Goal: Task Accomplishment & Management: Complete application form

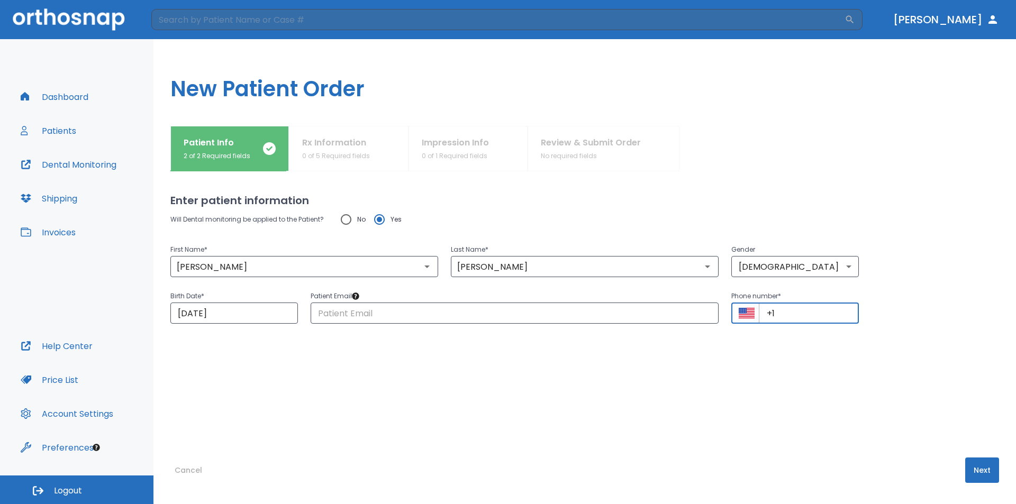
paste input "[PHONE_NUMBER]"
type input "[PHONE_NUMBER]"
click at [484, 317] on input "text" at bounding box center [515, 313] width 408 height 21
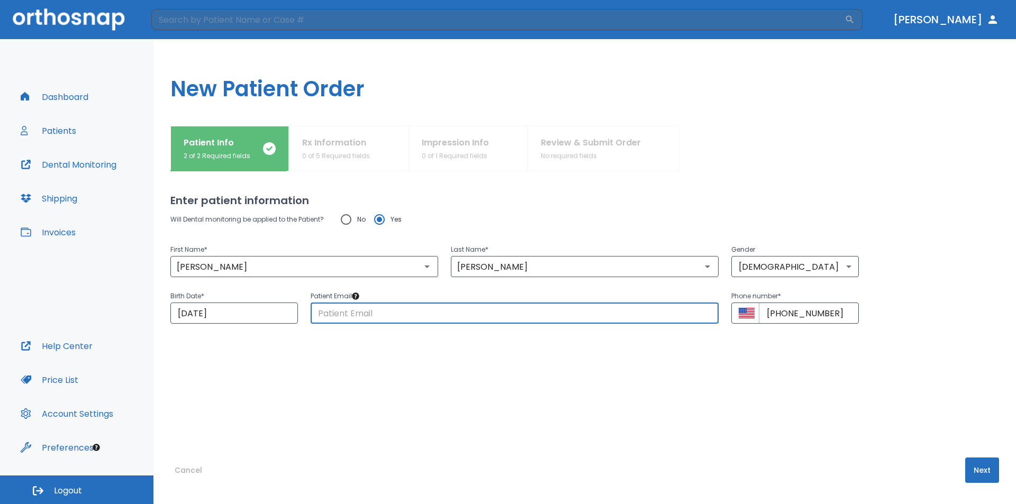
drag, startPoint x: 484, startPoint y: 317, endPoint x: 433, endPoint y: 308, distance: 51.6
paste input "[PERSON_NAME][EMAIL_ADDRESS][DOMAIN_NAME]"
type input "[PERSON_NAME][EMAIL_ADDRESS][DOMAIN_NAME]"
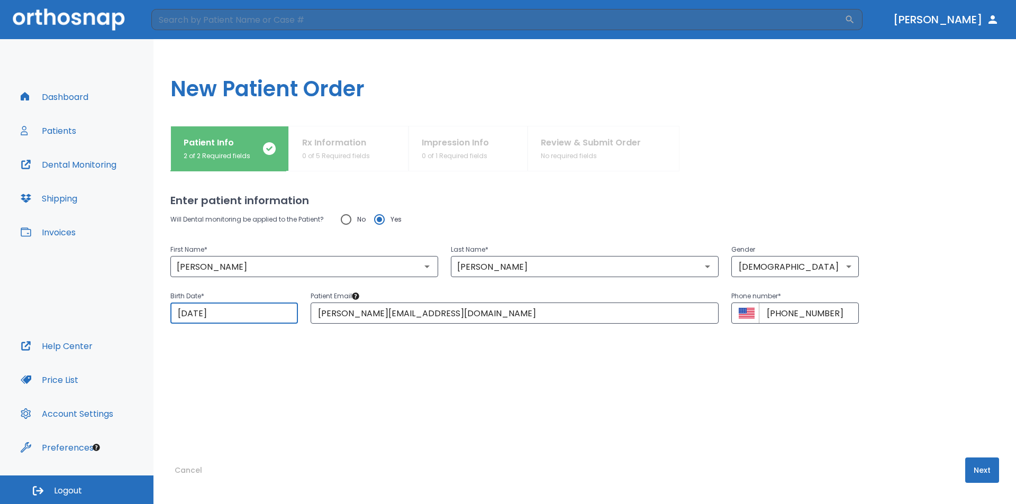
click at [254, 310] on input "[DATE]" at bounding box center [234, 313] width 128 height 21
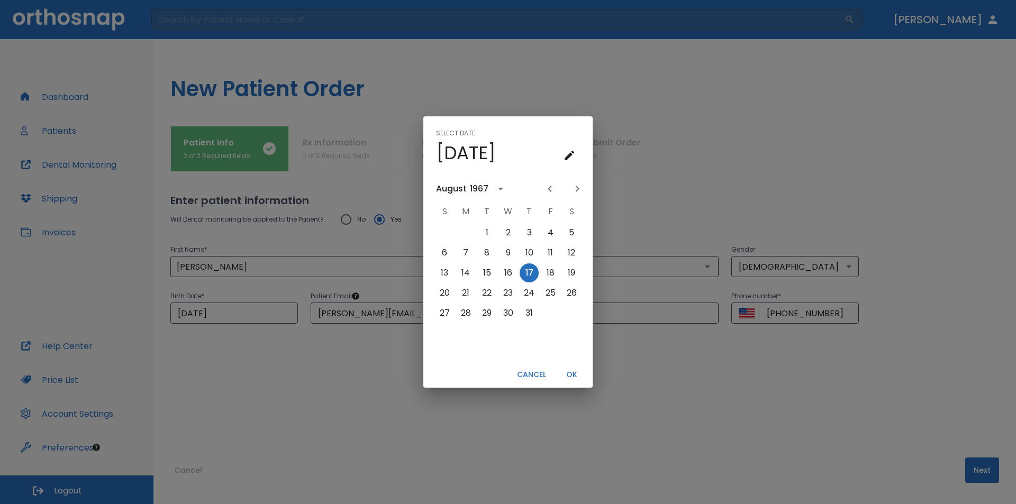
click at [474, 184] on div "1967" at bounding box center [479, 189] width 19 height 13
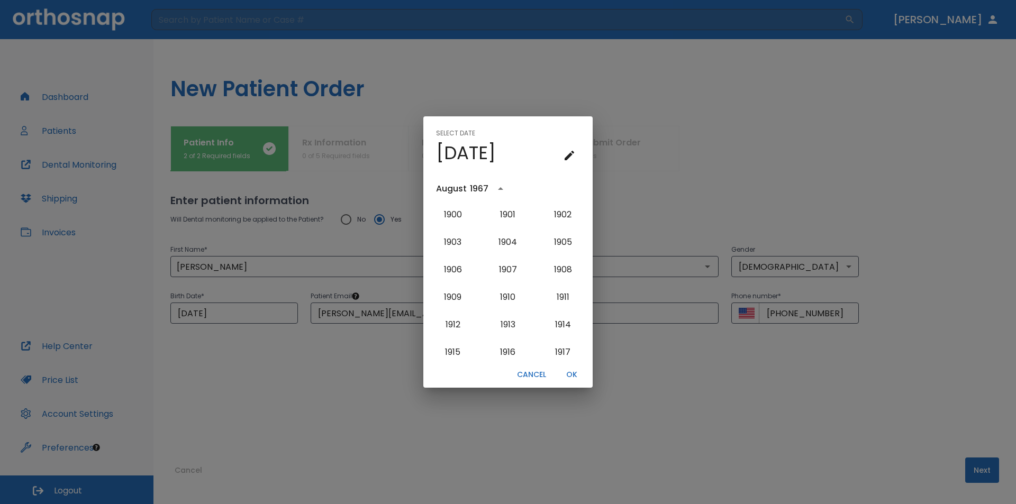
scroll to position [539, 0]
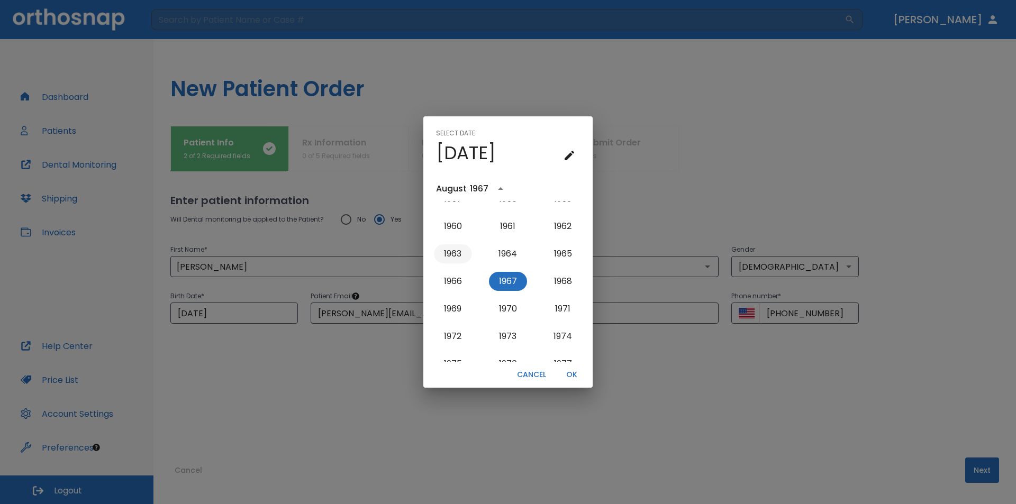
click at [456, 257] on button "1963" at bounding box center [453, 253] width 38 height 19
type input "[DATE]"
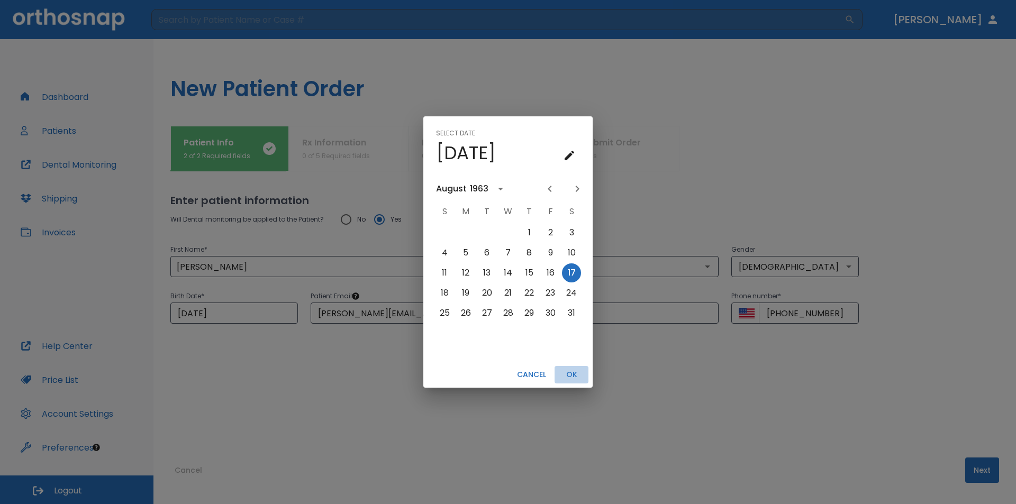
click at [576, 370] on button "OK" at bounding box center [571, 374] width 34 height 17
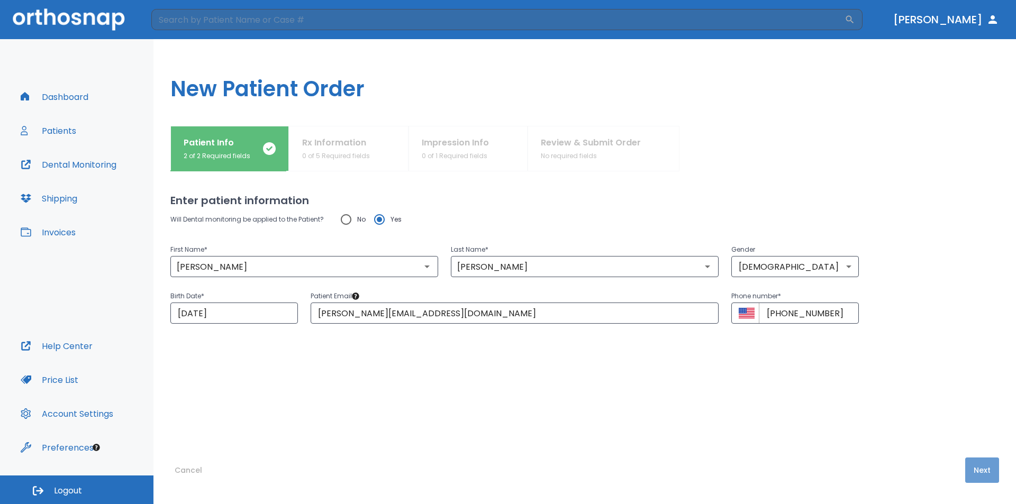
click at [978, 463] on button "Next" at bounding box center [982, 470] width 34 height 25
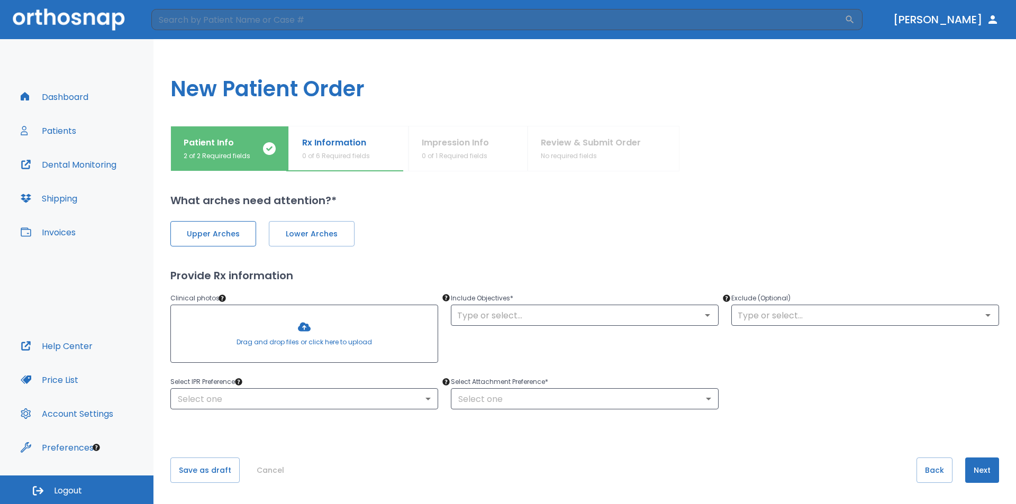
drag, startPoint x: 214, startPoint y: 232, endPoint x: 256, endPoint y: 230, distance: 41.9
click at [217, 232] on span "Upper Arches" at bounding box center [212, 234] width 63 height 11
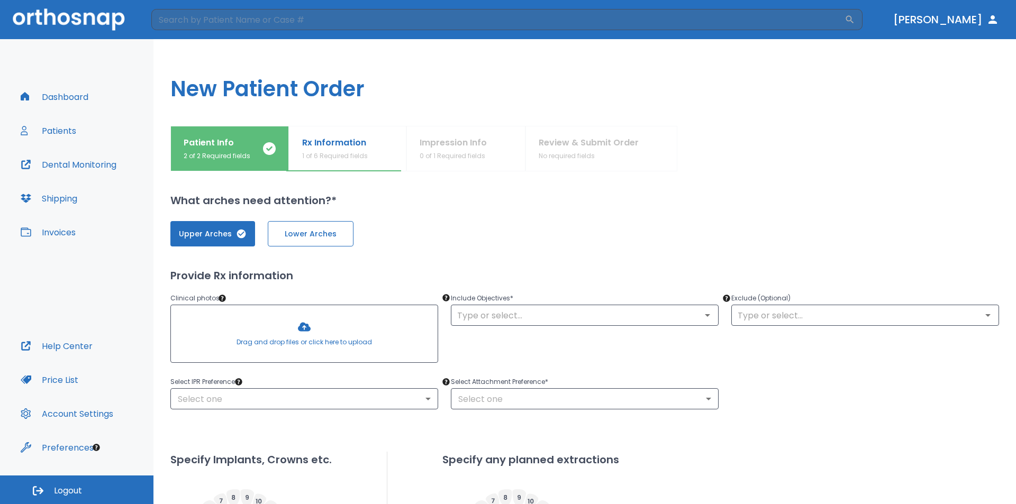
click at [305, 231] on span "Lower Arches" at bounding box center [310, 234] width 63 height 11
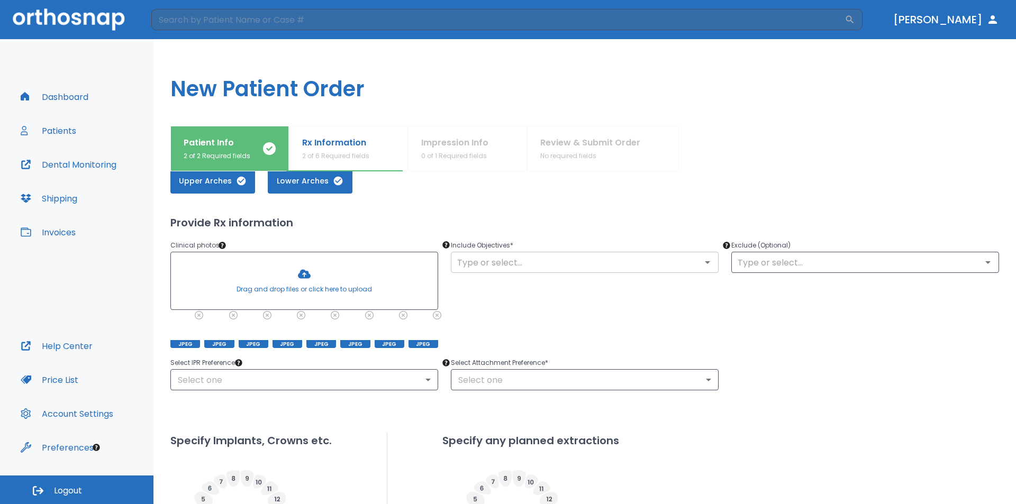
click at [572, 260] on input "text" at bounding box center [584, 262] width 261 height 15
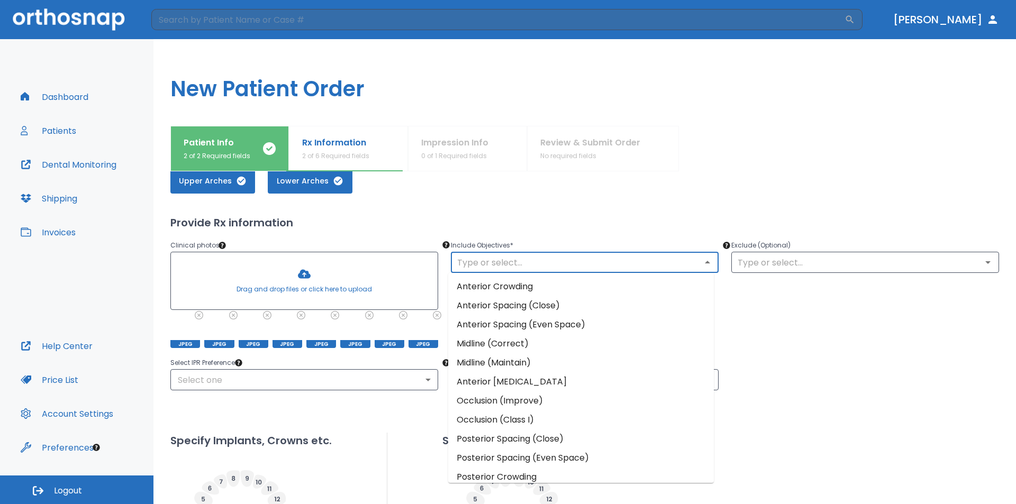
click at [520, 290] on li "Anterior Crowding" at bounding box center [581, 286] width 266 height 19
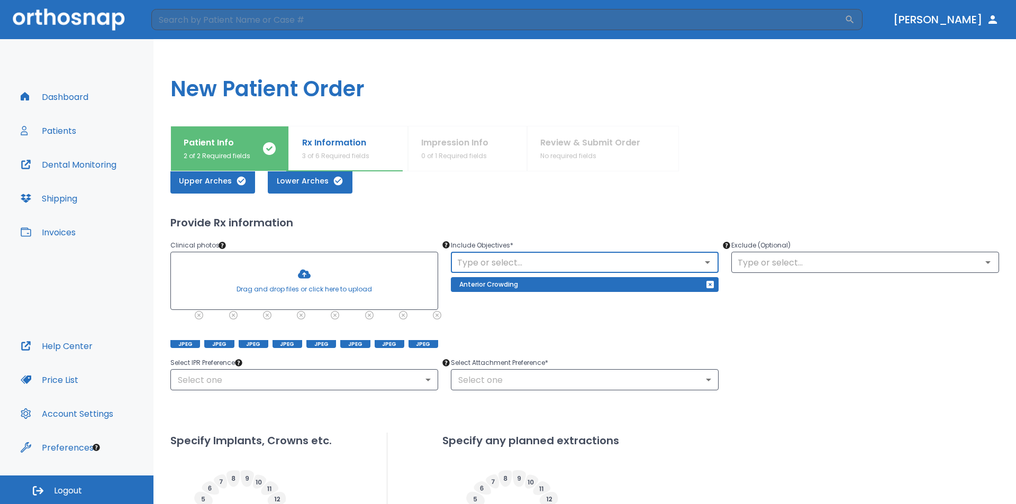
click at [604, 263] on input "text" at bounding box center [584, 262] width 261 height 15
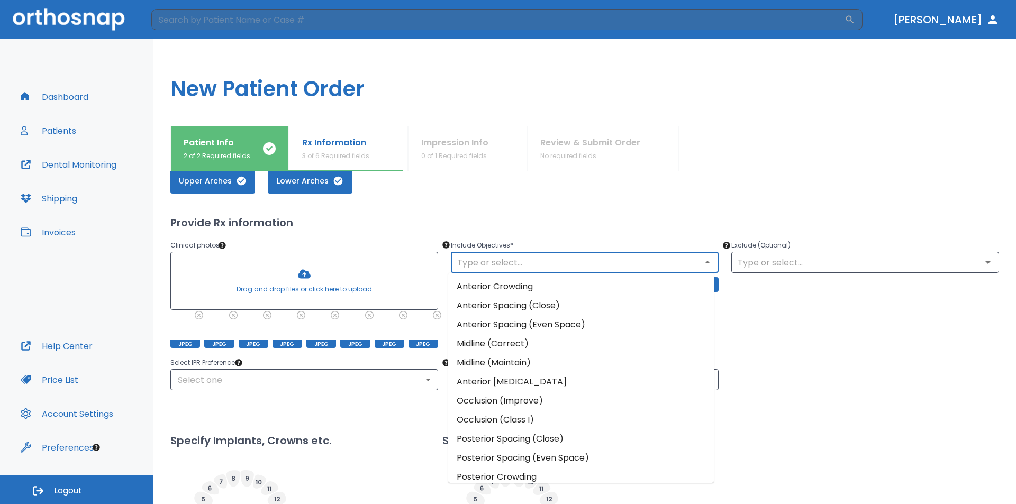
click at [532, 358] on li "Midline (Maintain)" at bounding box center [581, 362] width 266 height 19
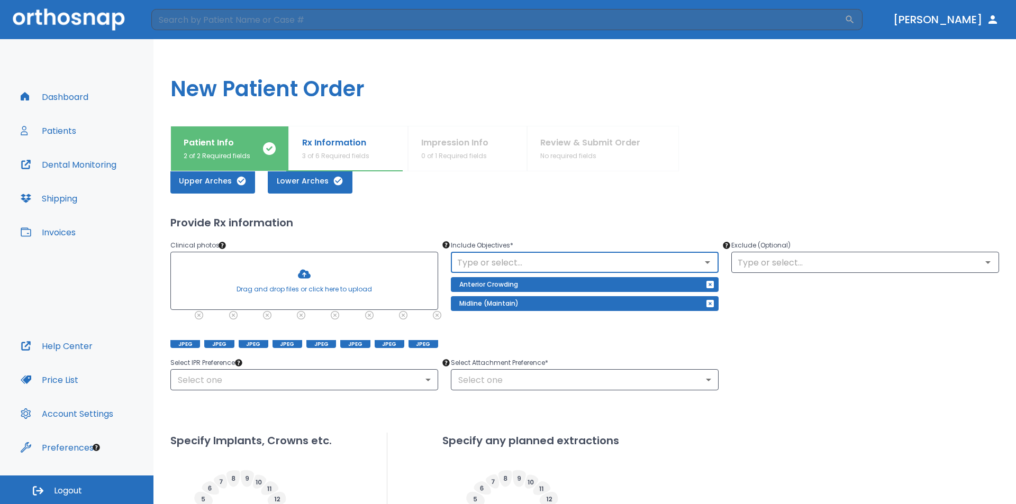
click at [569, 263] on input "text" at bounding box center [584, 262] width 261 height 15
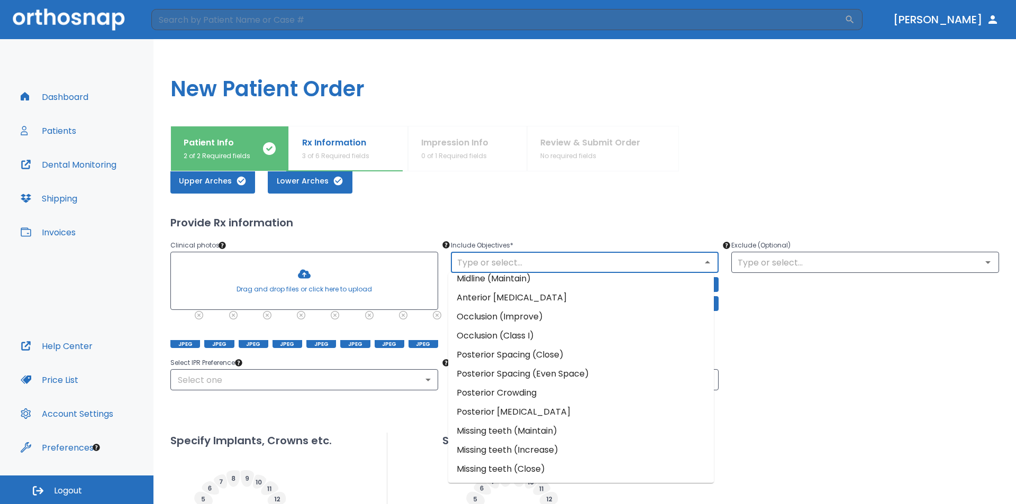
scroll to position [0, 0]
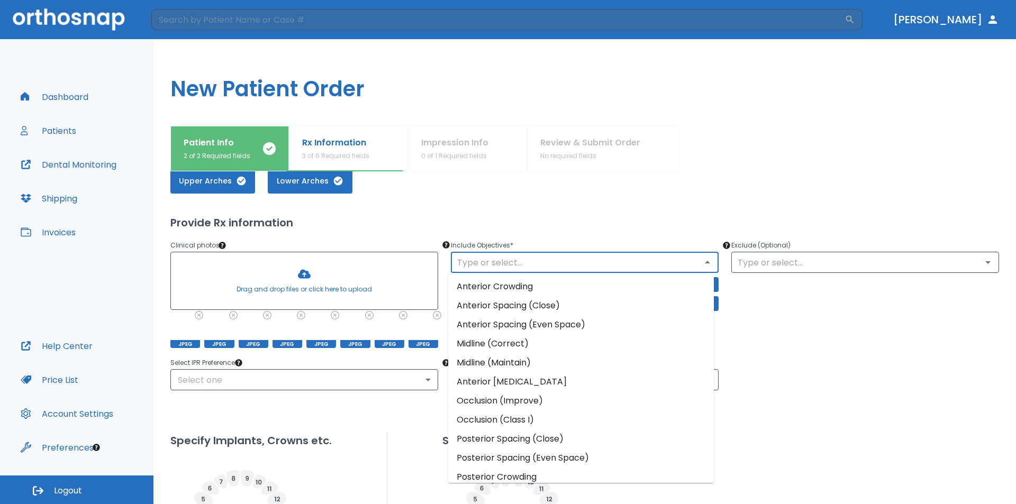
click at [701, 265] on icon "Close" at bounding box center [707, 262] width 13 height 13
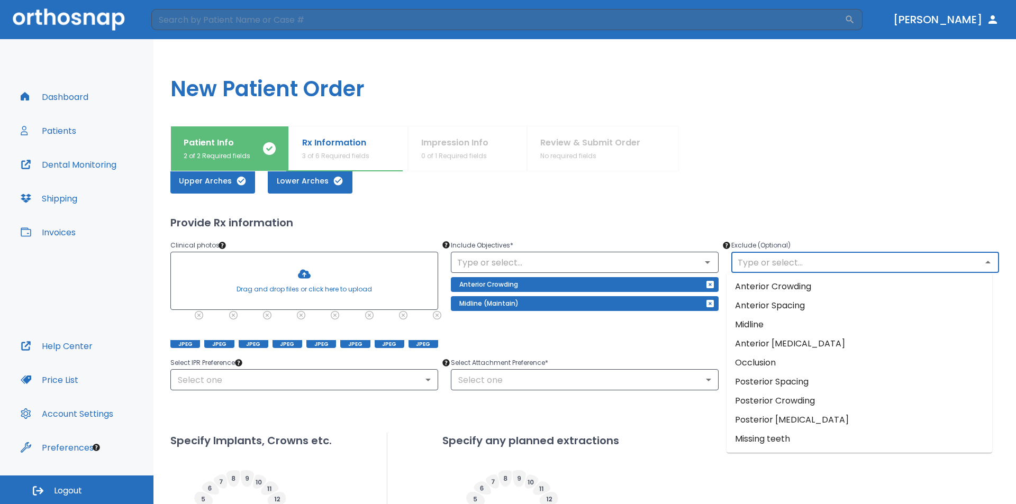
click at [754, 261] on input "text" at bounding box center [864, 262] width 261 height 15
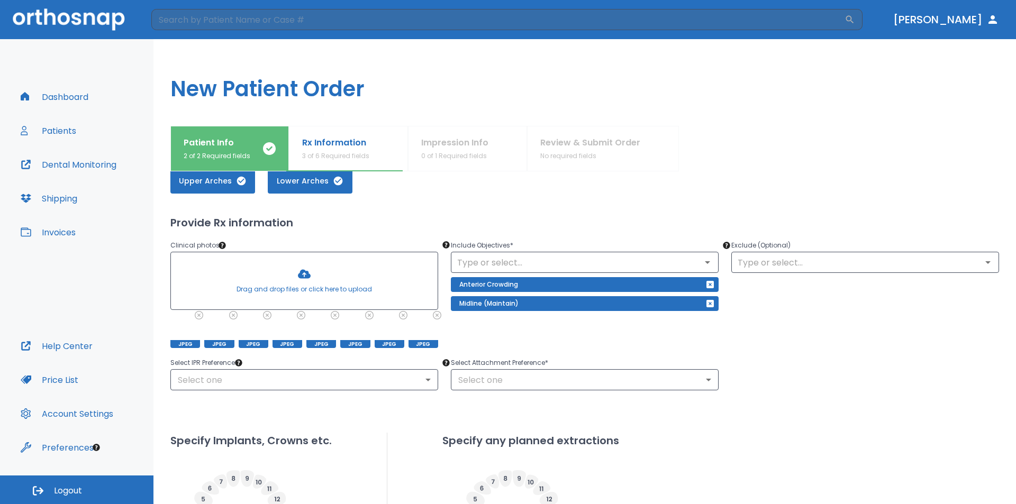
click at [840, 188] on div "Upper Arches Lower Arches" at bounding box center [584, 180] width 829 height 25
click at [479, 378] on body "​ [PERSON_NAME] Dashboard Patients Dental Monitoring Shipping Invoices Help Cen…" at bounding box center [508, 252] width 1016 height 504
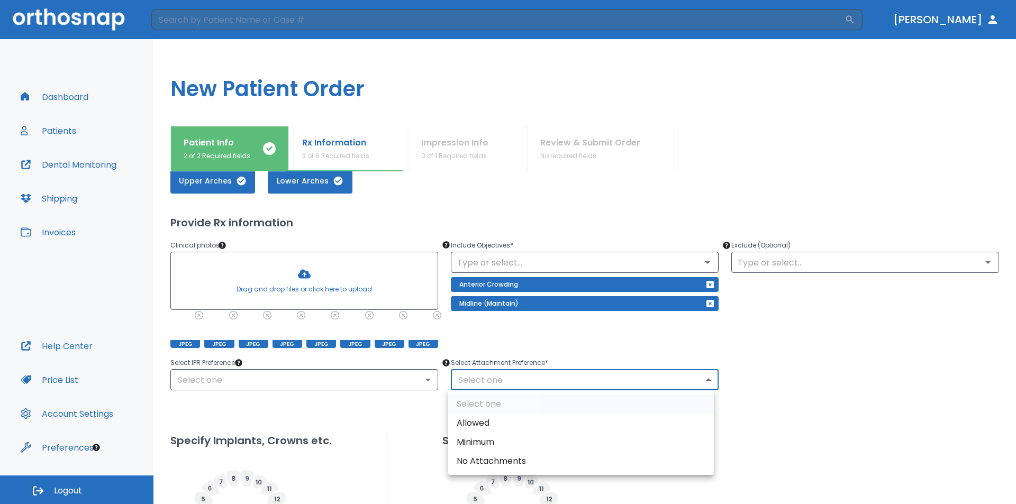
click at [353, 383] on div at bounding box center [508, 252] width 1016 height 504
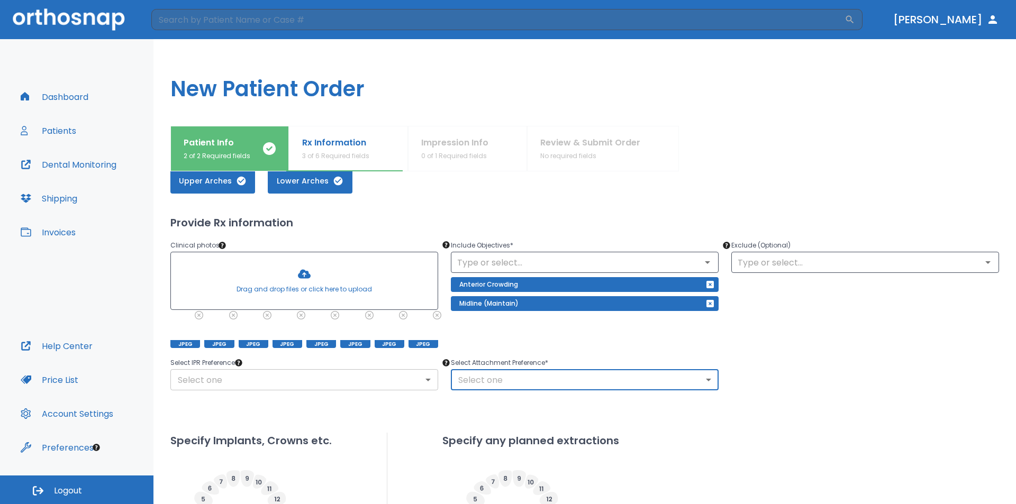
click at [241, 380] on body "​ [PERSON_NAME] Dashboard Patients Dental Monitoring Shipping Invoices Help Cen…" at bounding box center [508, 252] width 1016 height 504
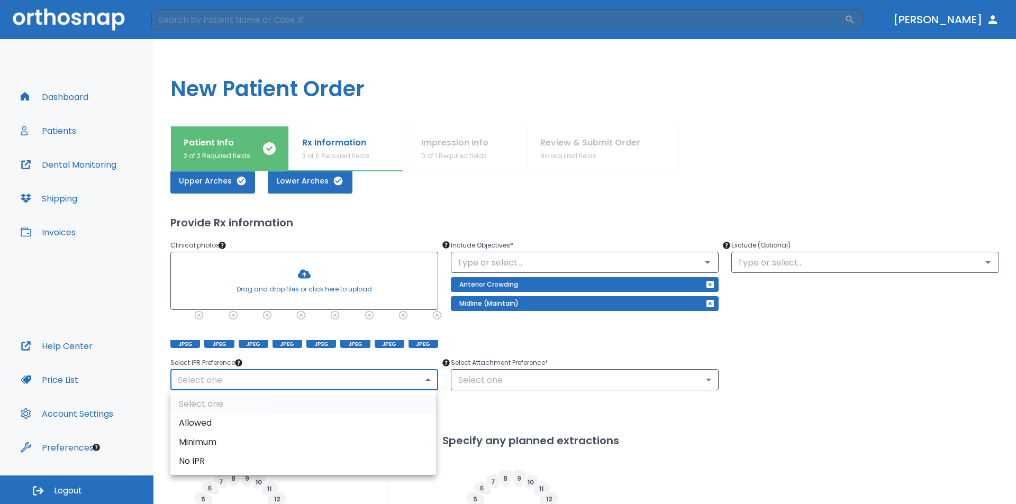
drag, startPoint x: 186, startPoint y: 445, endPoint x: 424, endPoint y: 414, distance: 240.7
click at [186, 445] on li "Minimum" at bounding box center [303, 442] width 266 height 19
type input "2"
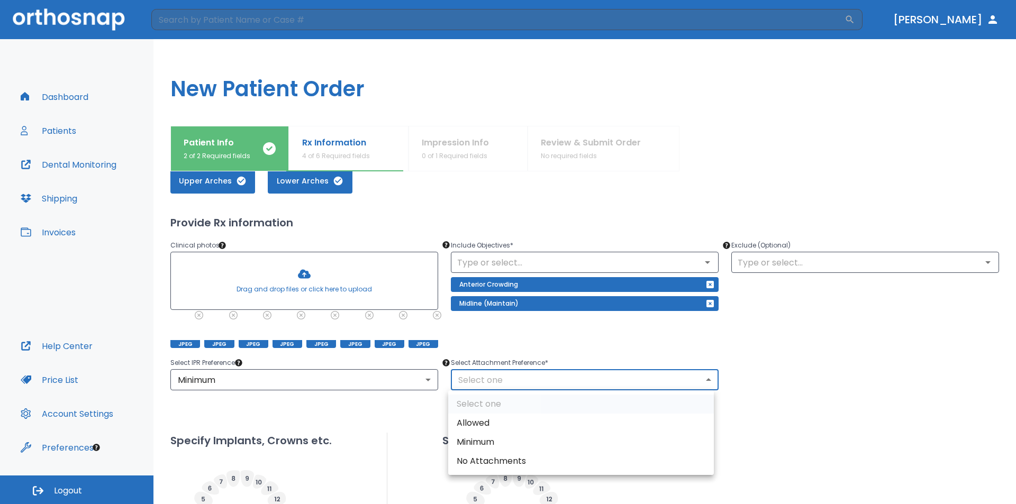
click at [521, 382] on body "​ [PERSON_NAME] Dashboard Patients Dental Monitoring Shipping Invoices Help Cen…" at bounding box center [508, 252] width 1016 height 504
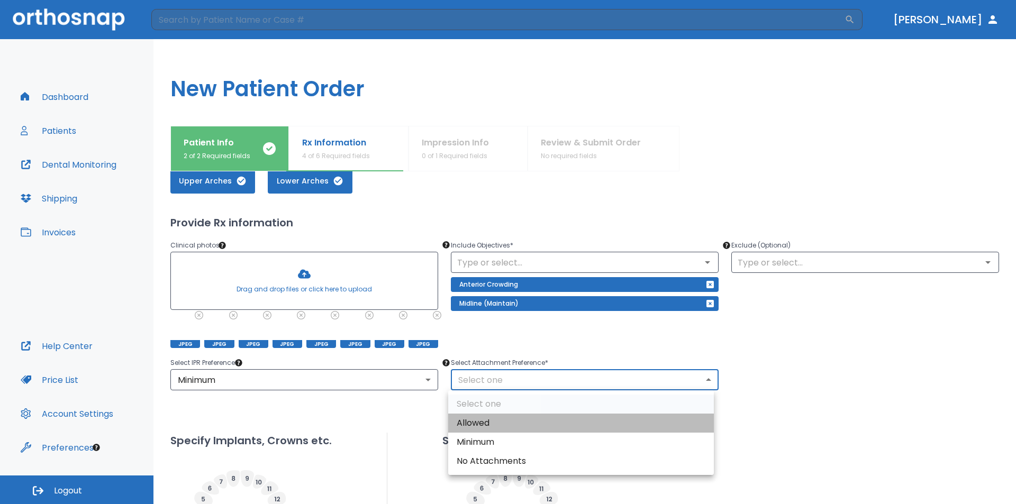
click at [487, 423] on li "Allowed" at bounding box center [581, 423] width 266 height 19
type input "1"
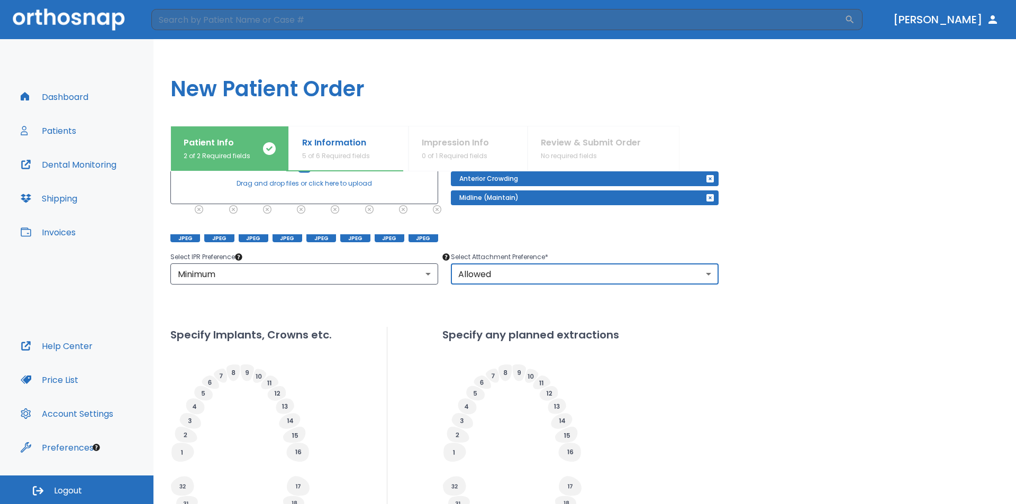
scroll to position [265, 0]
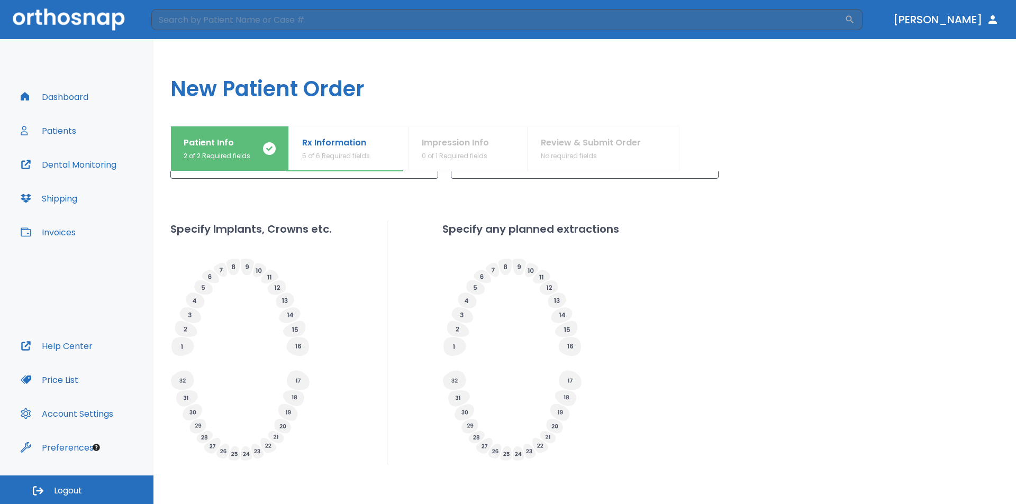
click at [190, 316] on icon at bounding box center [189, 315] width 3 height 5
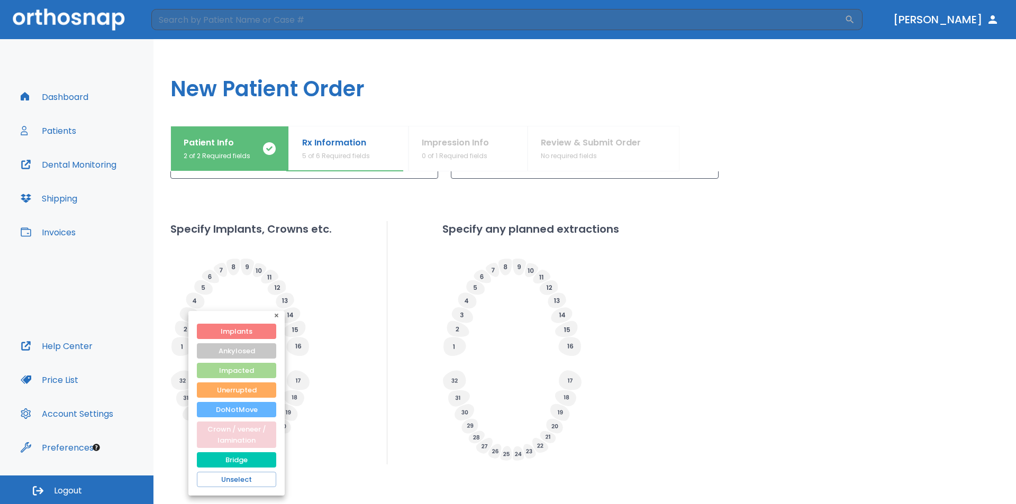
click at [229, 430] on button "Crown / veneer / lamination" at bounding box center [236, 435] width 79 height 26
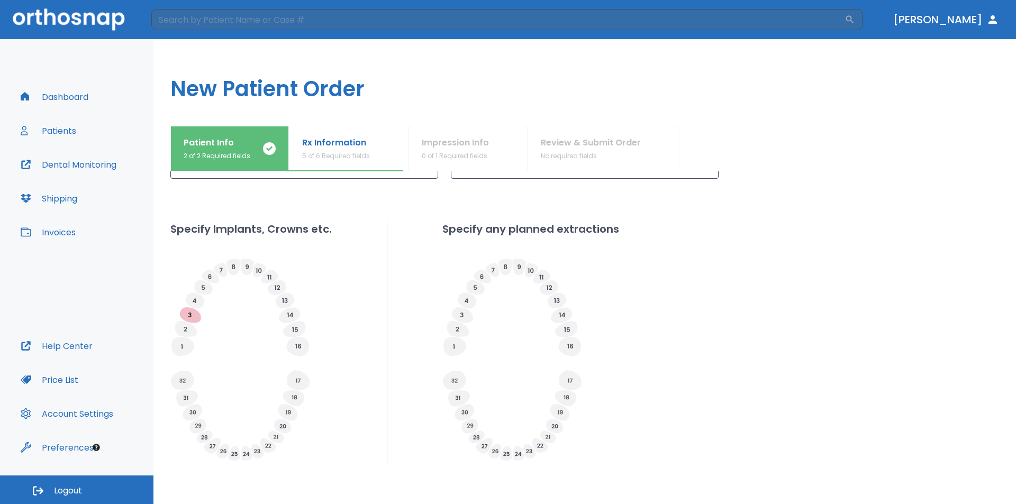
click at [188, 399] on icon at bounding box center [186, 398] width 5 height 4
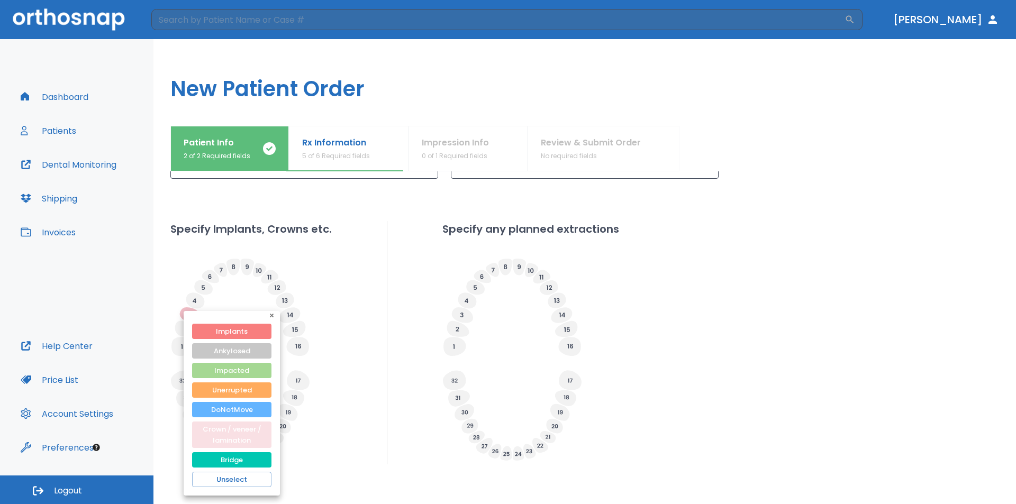
click at [221, 433] on button "Crown / veneer / lamination" at bounding box center [231, 435] width 79 height 26
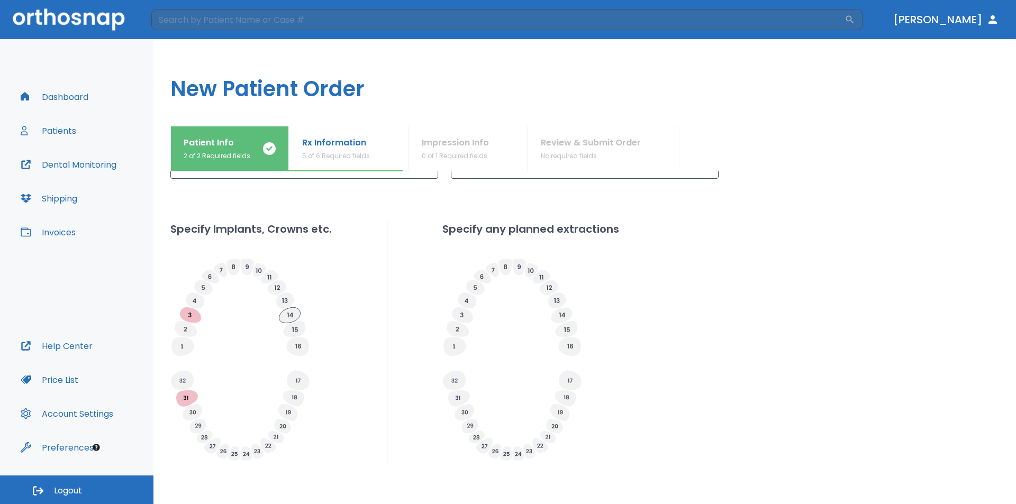
click at [296, 312] on icon at bounding box center [289, 314] width 21 height 15
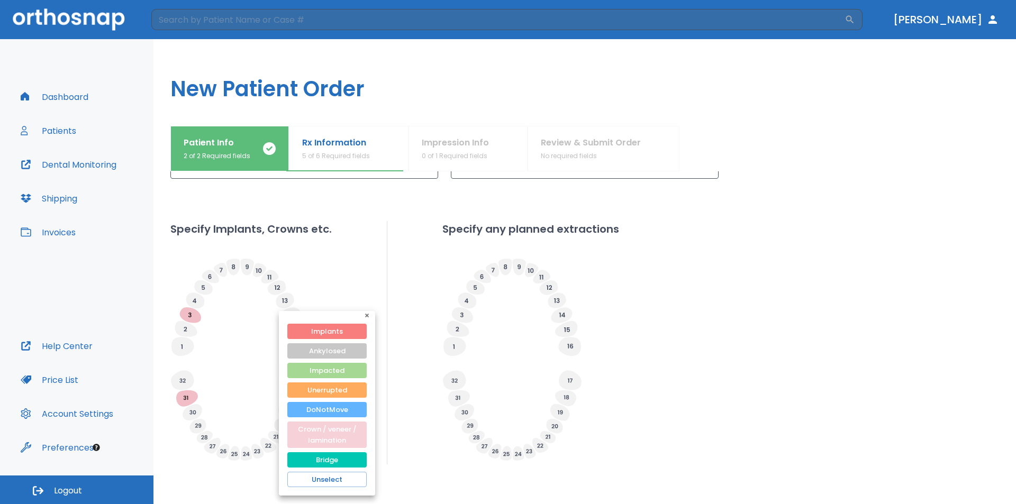
click at [329, 425] on button "Crown / veneer / lamination" at bounding box center [326, 435] width 79 height 26
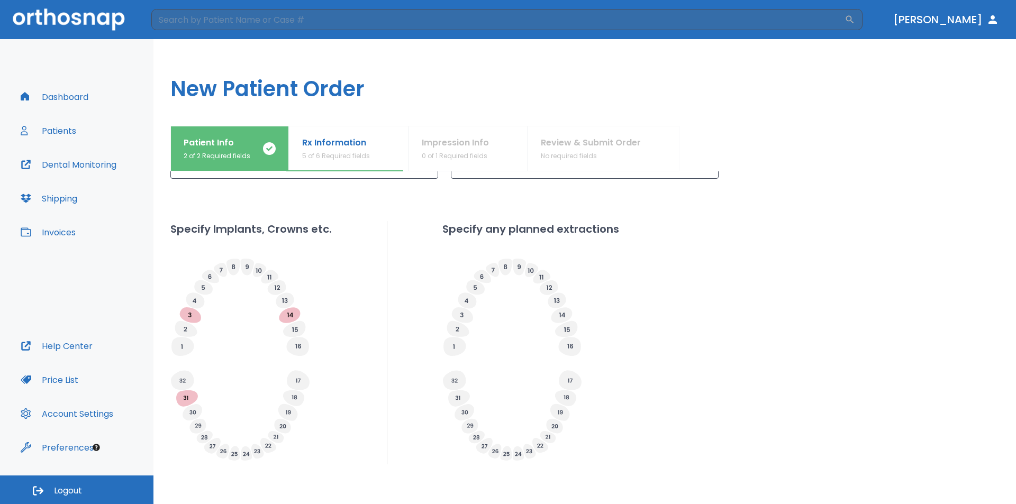
click at [294, 398] on icon at bounding box center [294, 397] width 5 height 4
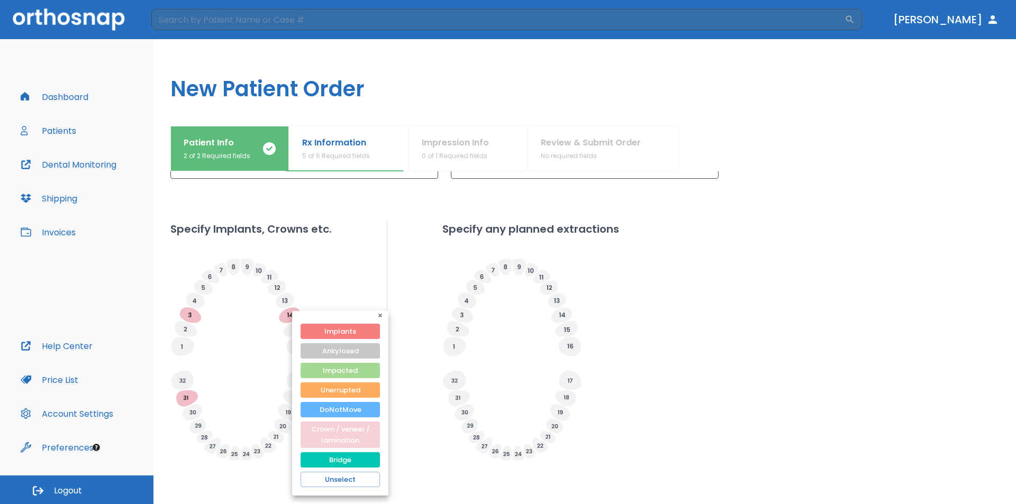
click at [331, 437] on button "Crown / veneer / lamination" at bounding box center [340, 435] width 79 height 26
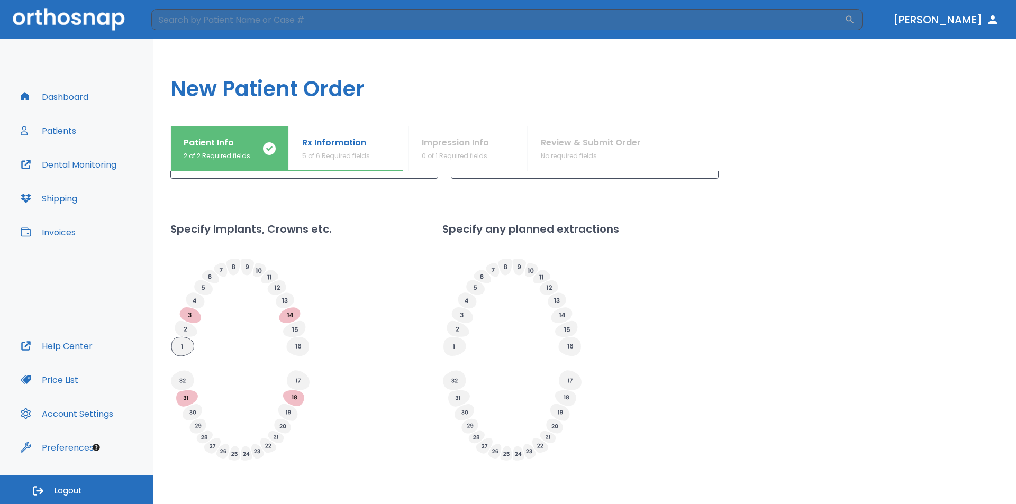
click at [184, 352] on icon at bounding box center [182, 346] width 22 height 19
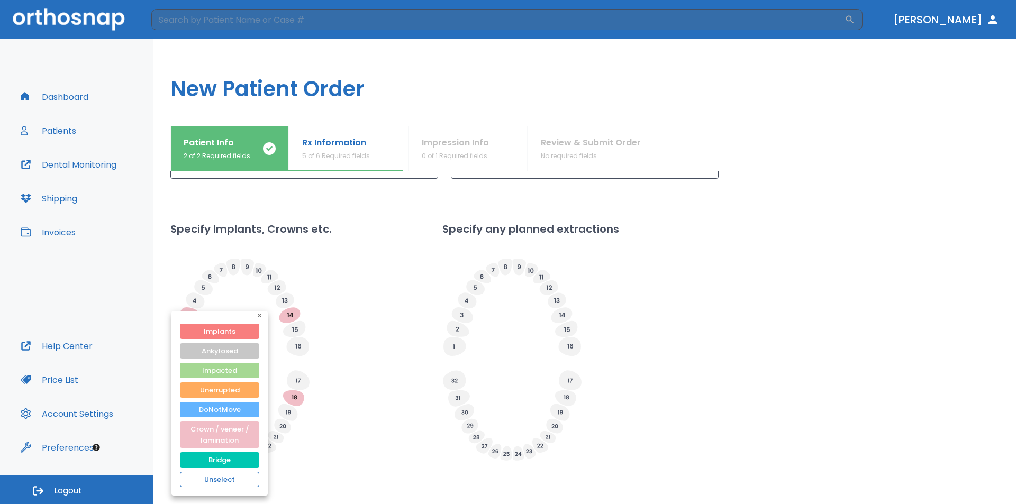
click at [235, 481] on button "Unselect" at bounding box center [219, 479] width 79 height 15
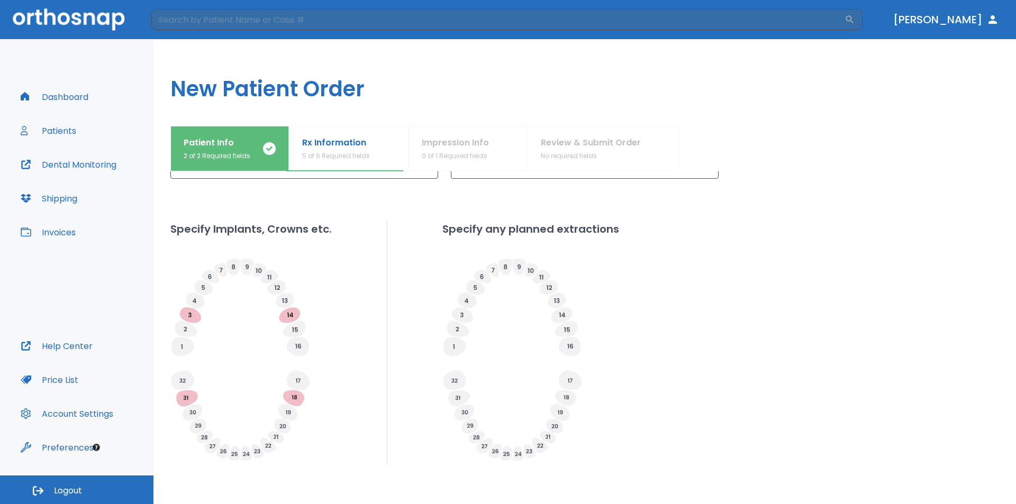
scroll to position [314, 0]
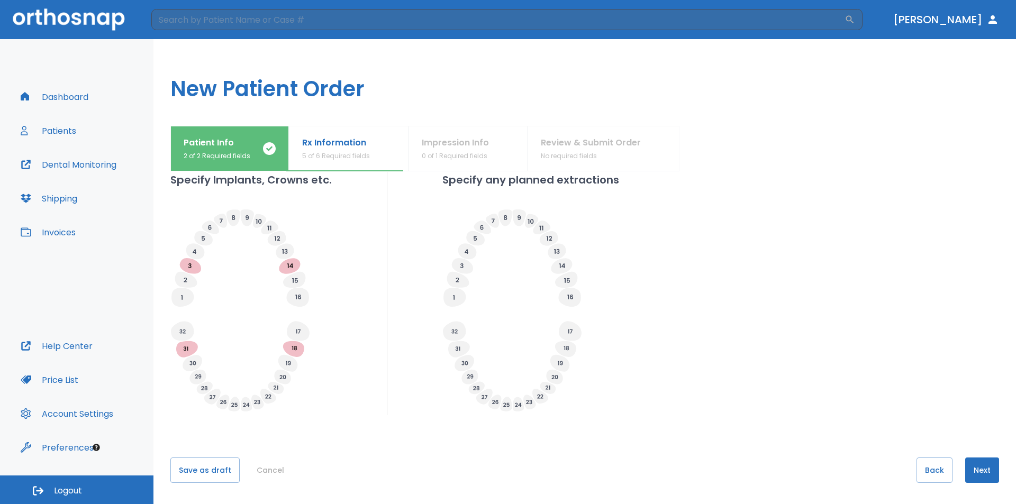
click at [972, 471] on button "Next" at bounding box center [982, 470] width 34 height 25
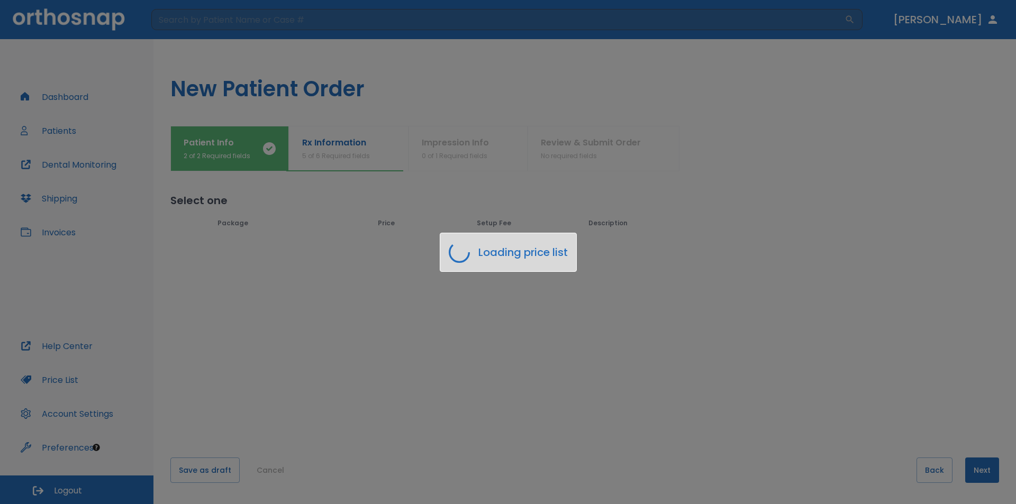
scroll to position [0, 0]
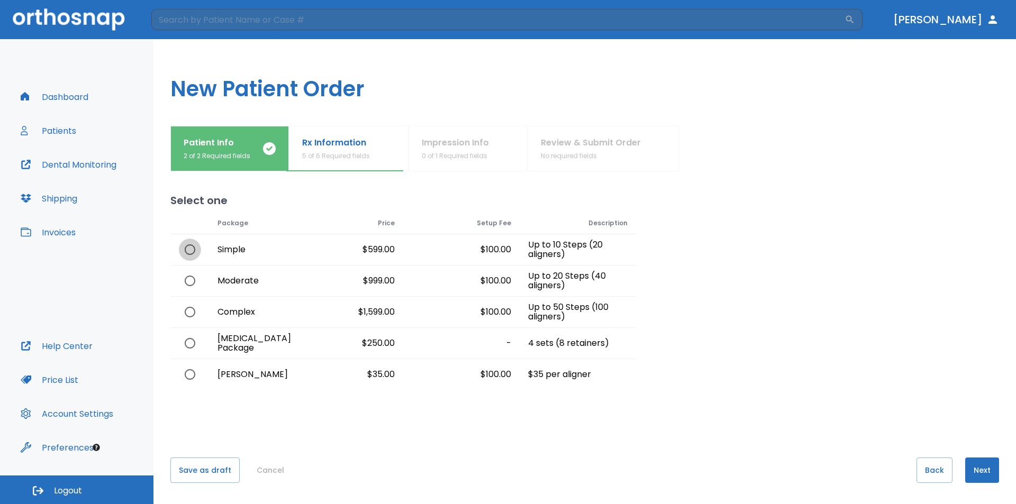
click at [191, 249] on input "radio" at bounding box center [190, 250] width 22 height 22
radio input "true"
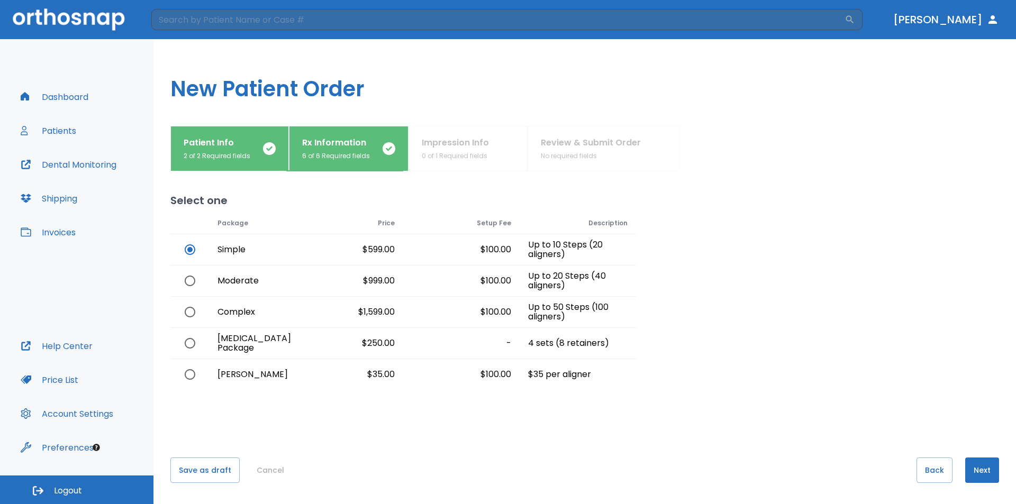
click at [973, 472] on button "Next" at bounding box center [982, 470] width 34 height 25
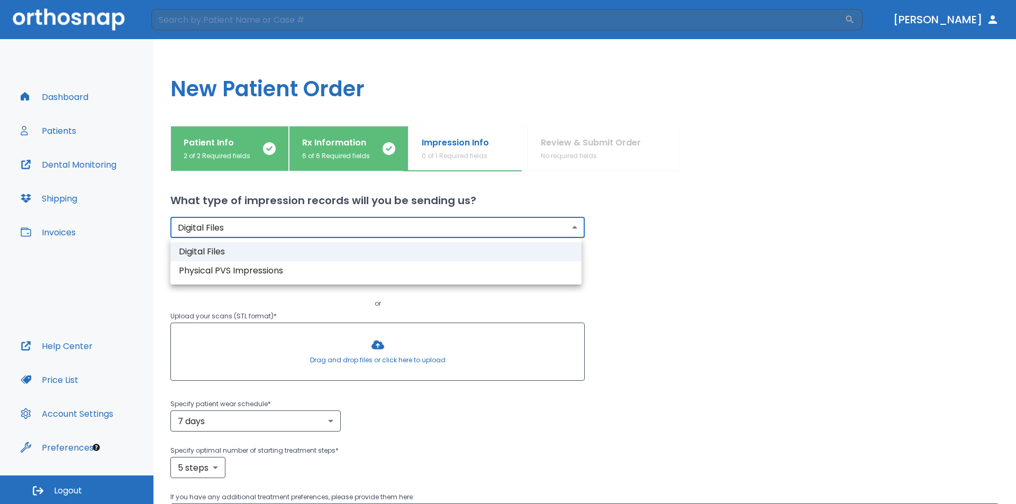
click at [213, 233] on body "​ [PERSON_NAME] Dashboard Patients Dental Monitoring Shipping Invoices Help Cen…" at bounding box center [508, 252] width 1016 height 504
click at [214, 254] on li "Digital Files" at bounding box center [375, 251] width 411 height 19
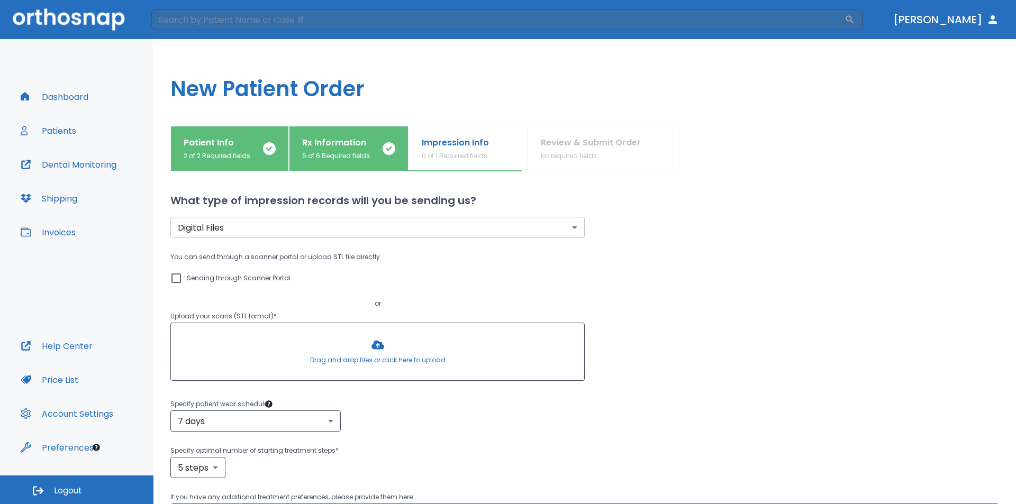
click at [370, 350] on div at bounding box center [377, 351] width 413 height 57
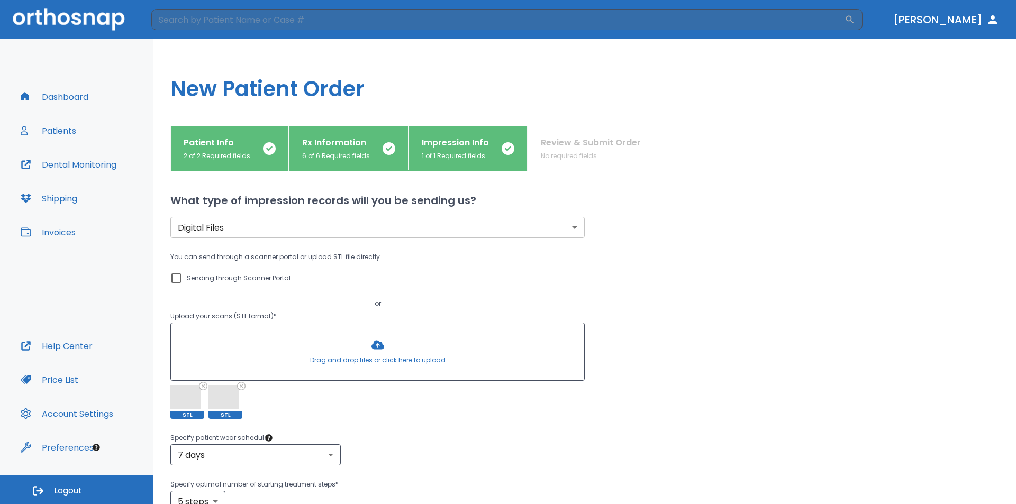
scroll to position [53, 0]
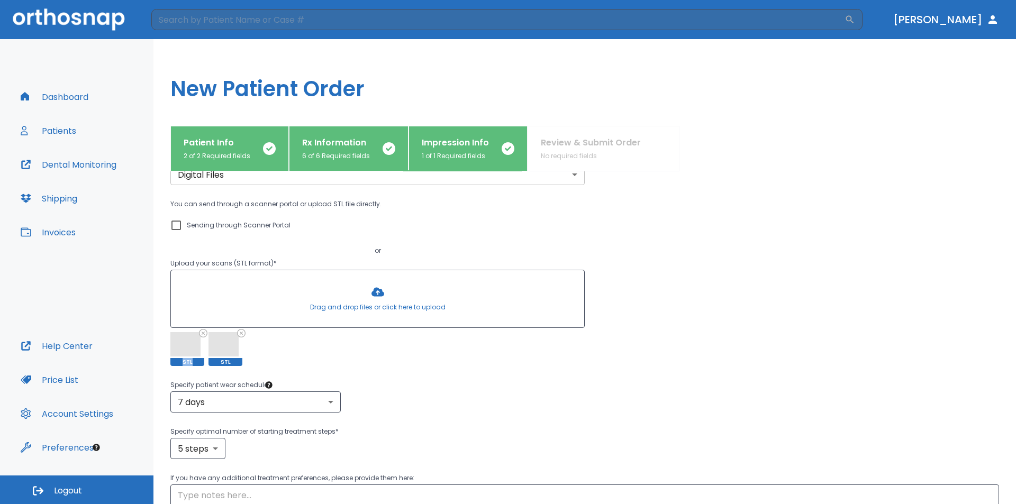
drag, startPoint x: 180, startPoint y: 343, endPoint x: 251, endPoint y: 284, distance: 92.1
click at [251, 284] on div "Drag and drop files or click here to upload STL STL" at bounding box center [377, 318] width 414 height 96
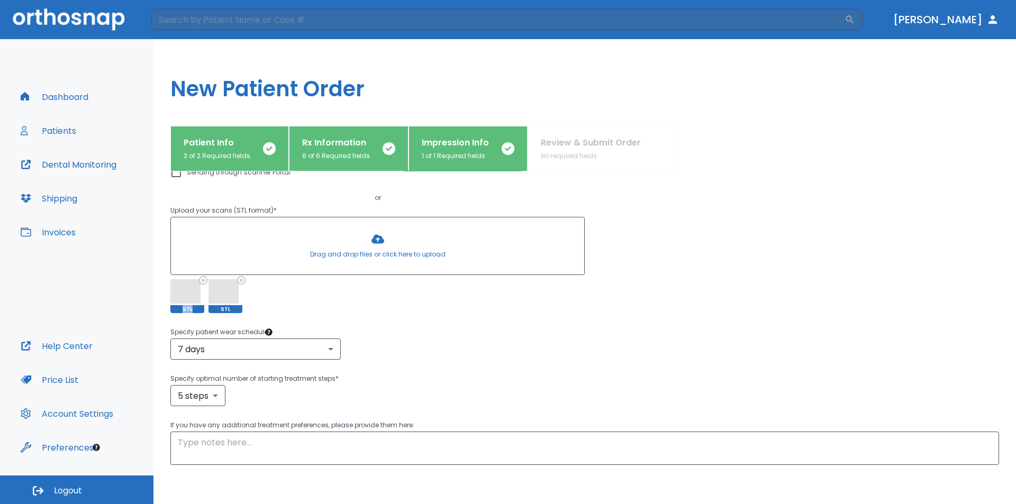
scroll to position [156, 0]
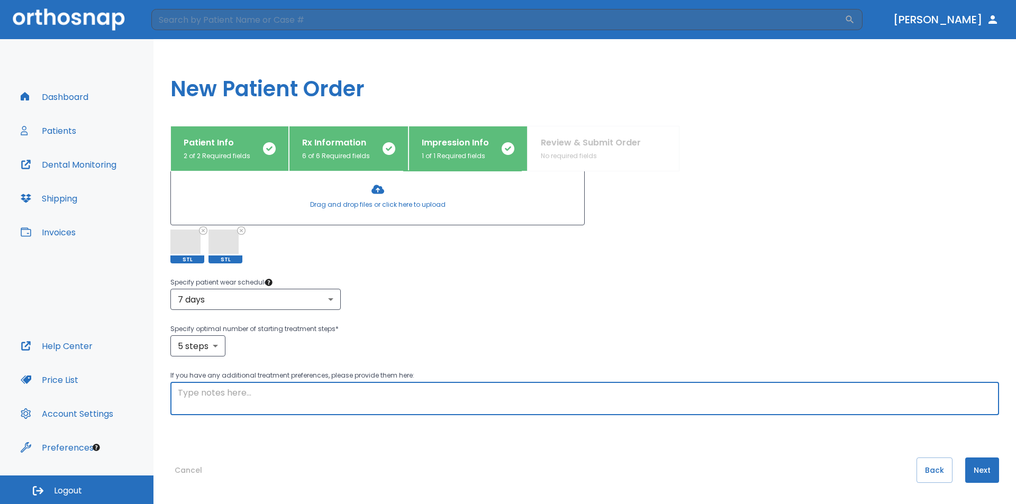
click at [492, 399] on textarea at bounding box center [585, 399] width 814 height 24
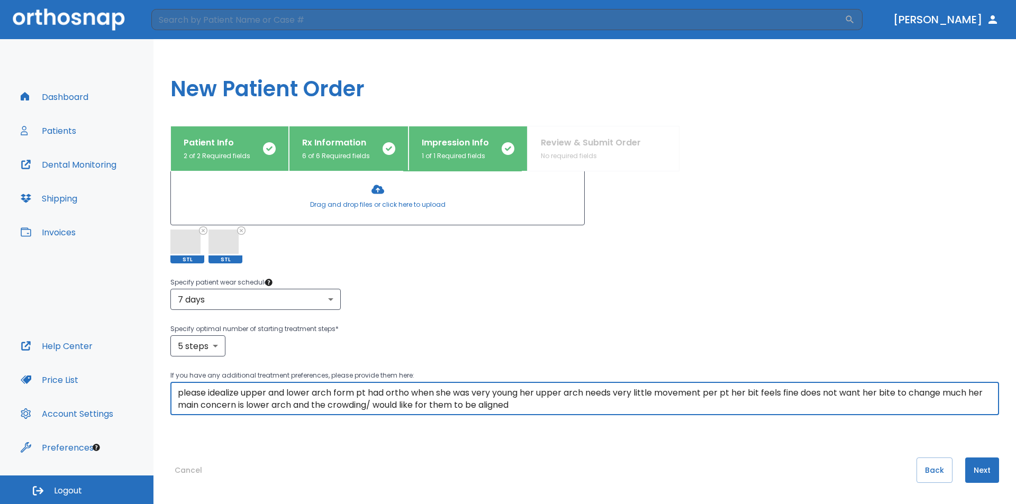
type textarea "please idealize upper and lower arch form pt had ortho when she was very young …"
click at [971, 468] on button "Next" at bounding box center [982, 470] width 34 height 25
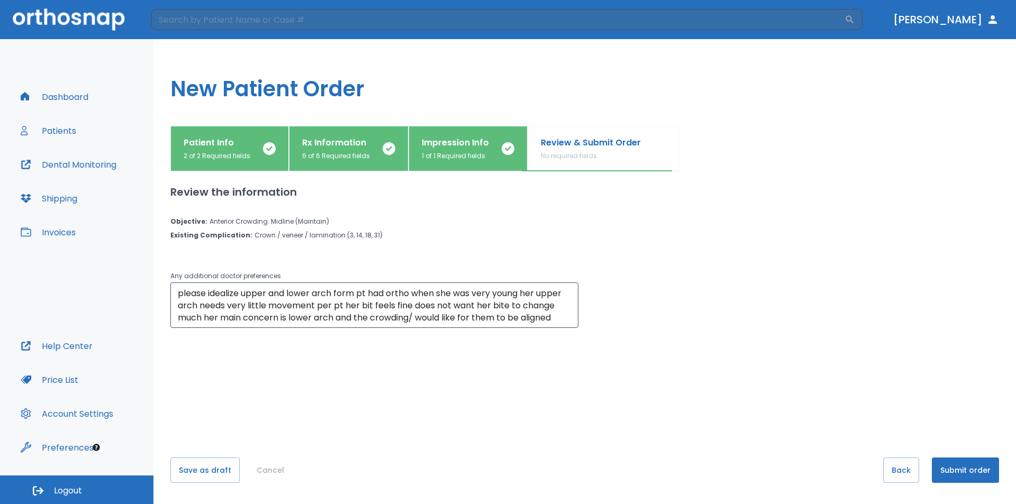
scroll to position [0, 0]
click at [962, 470] on button "Submit order" at bounding box center [965, 470] width 67 height 25
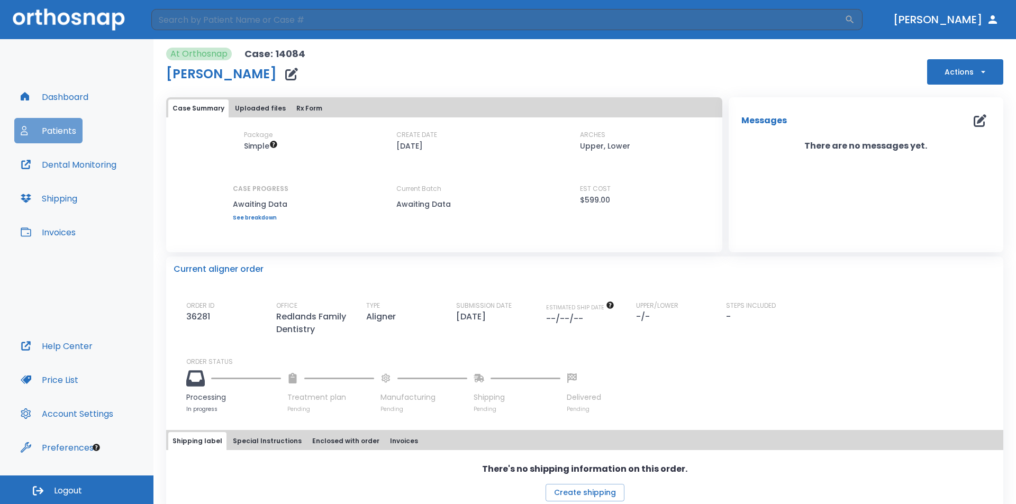
click at [50, 131] on button "Patients" at bounding box center [48, 130] width 68 height 25
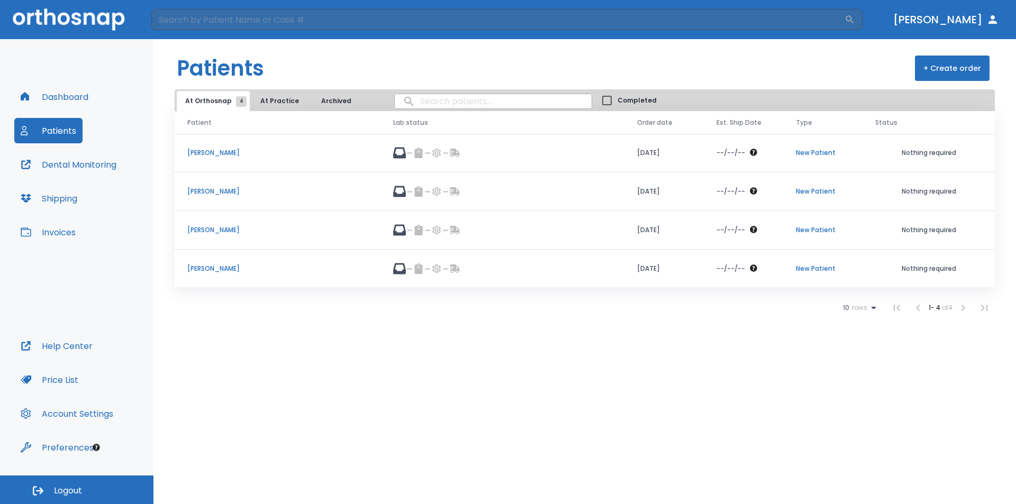
click at [218, 152] on p "[PERSON_NAME]" at bounding box center [277, 153] width 180 height 10
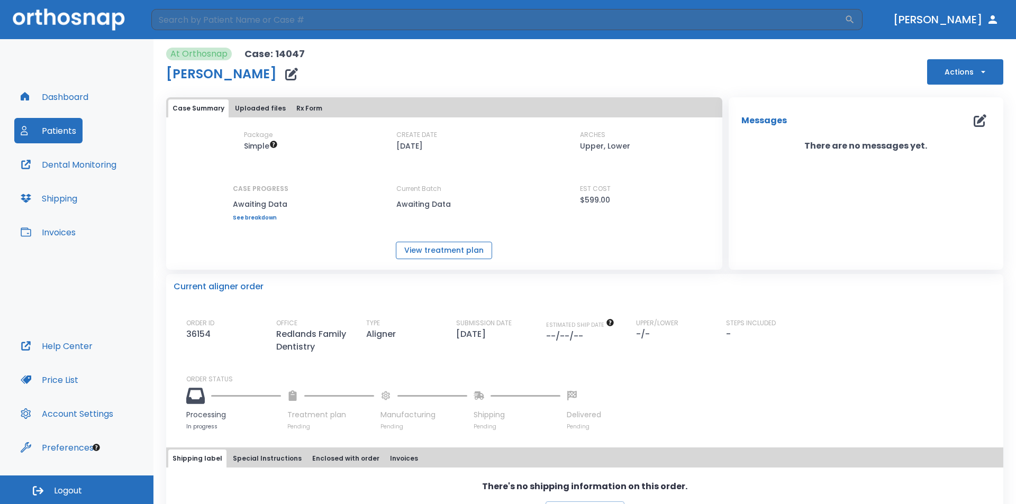
click at [453, 245] on button "View treatment plan" at bounding box center [444, 250] width 96 height 17
click at [56, 135] on button "Patients" at bounding box center [48, 130] width 68 height 25
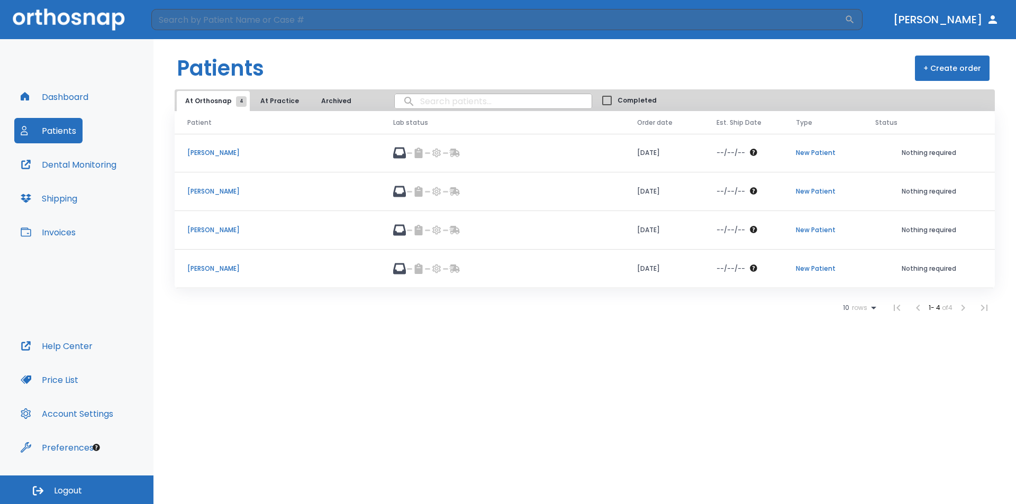
click at [216, 228] on p "[PERSON_NAME]" at bounding box center [277, 230] width 180 height 10
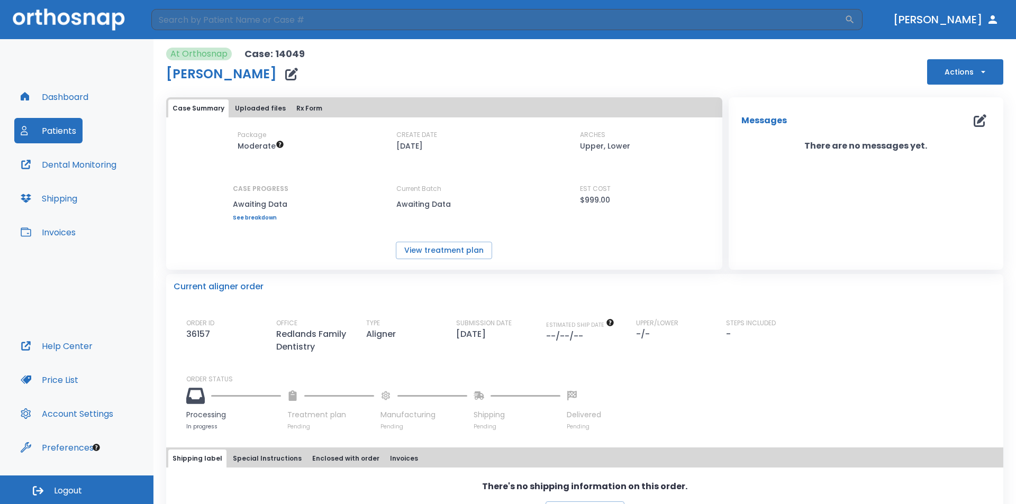
click at [254, 216] on link "See breakdown" at bounding box center [261, 218] width 56 height 6
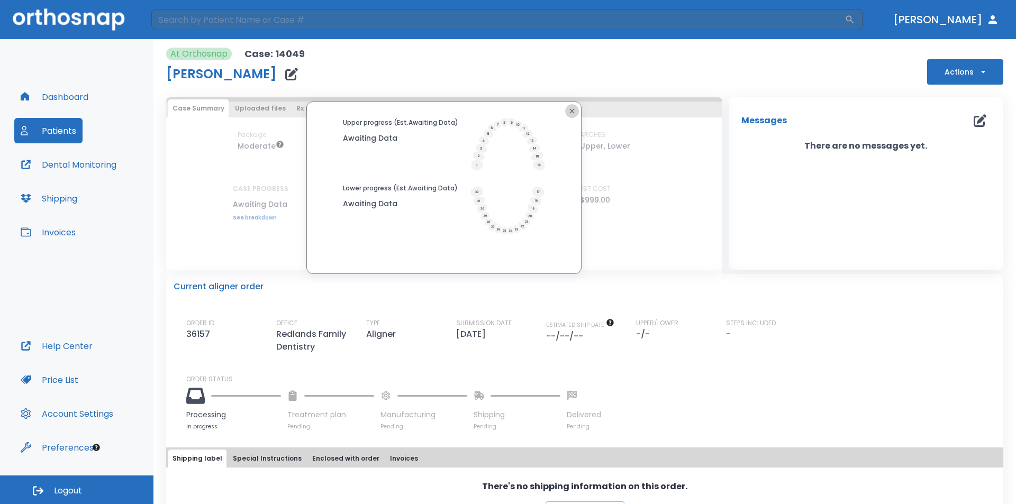
click at [570, 111] on icon "button" at bounding box center [572, 110] width 5 height 5
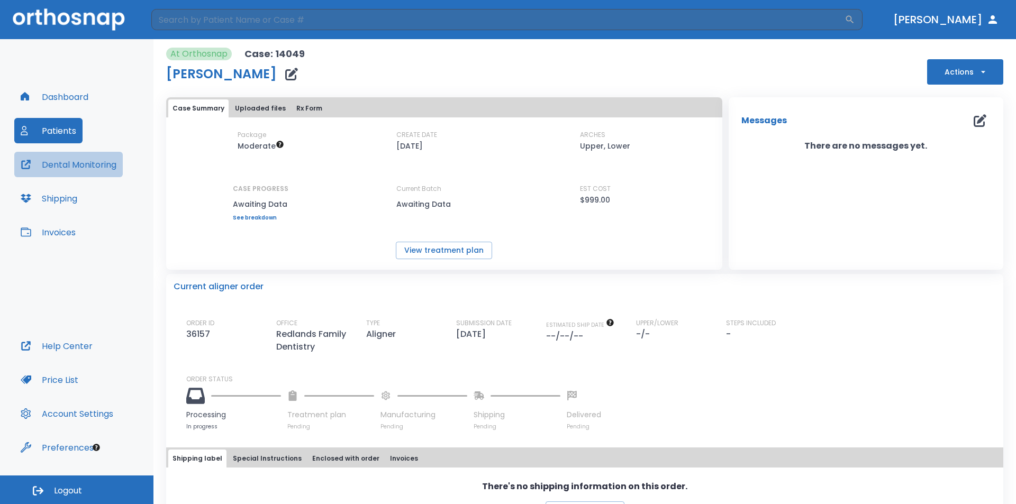
click at [62, 166] on button "Dental Monitoring" at bounding box center [68, 164] width 108 height 25
click at [51, 137] on button "Patients" at bounding box center [48, 130] width 68 height 25
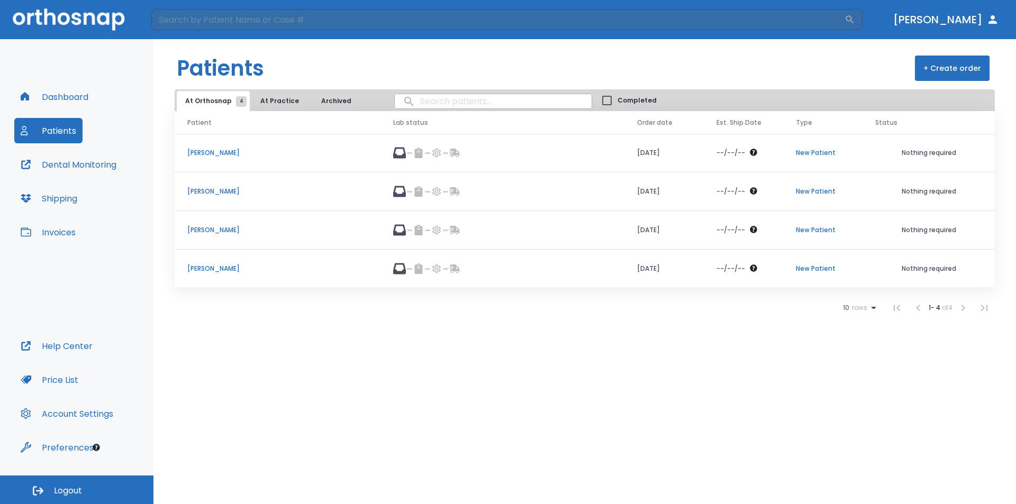
click at [406, 189] on icon at bounding box center [399, 191] width 13 height 11
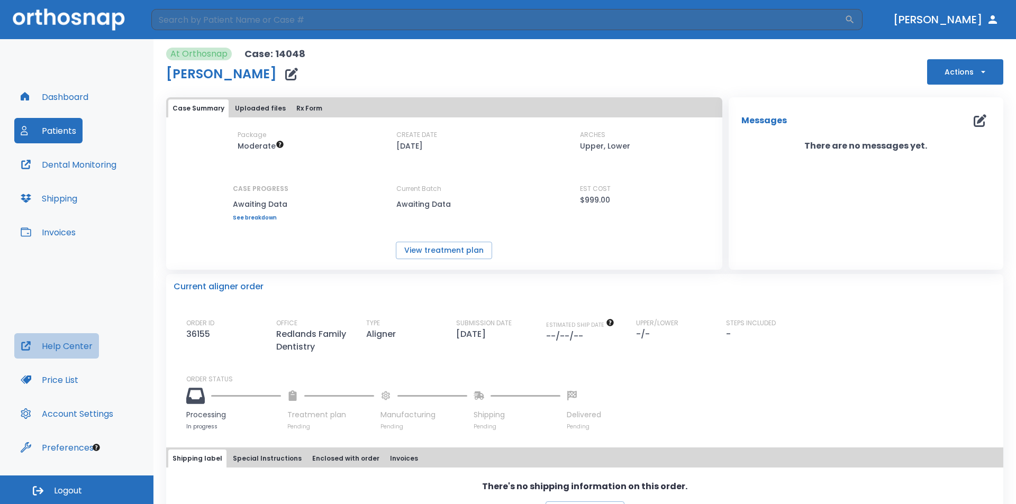
click at [83, 348] on button "Help Center" at bounding box center [56, 345] width 85 height 25
